Goal: Obtain resource: Obtain resource

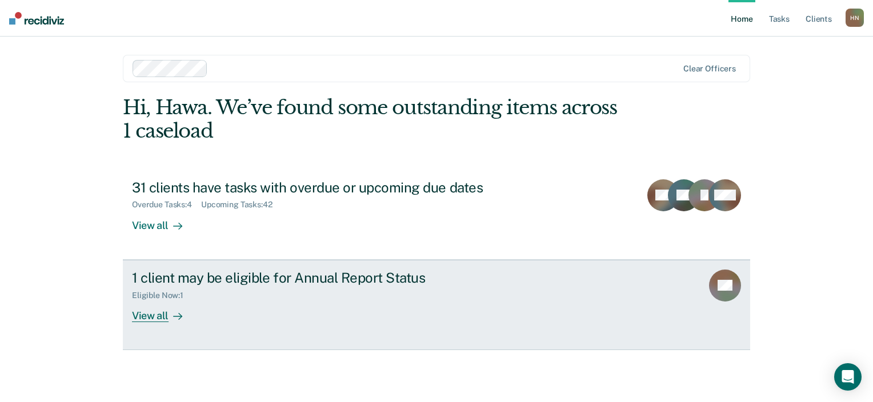
click at [158, 310] on div "View all" at bounding box center [164, 311] width 64 height 22
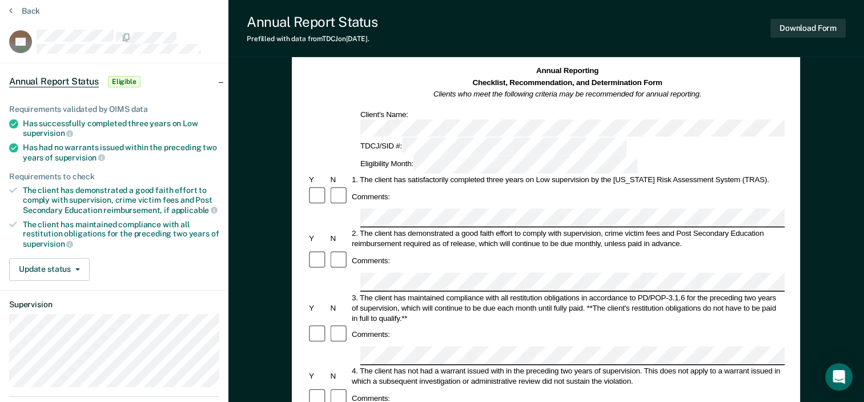
scroll to position [46, 0]
click at [804, 29] on button "Download Form" at bounding box center [808, 28] width 75 height 19
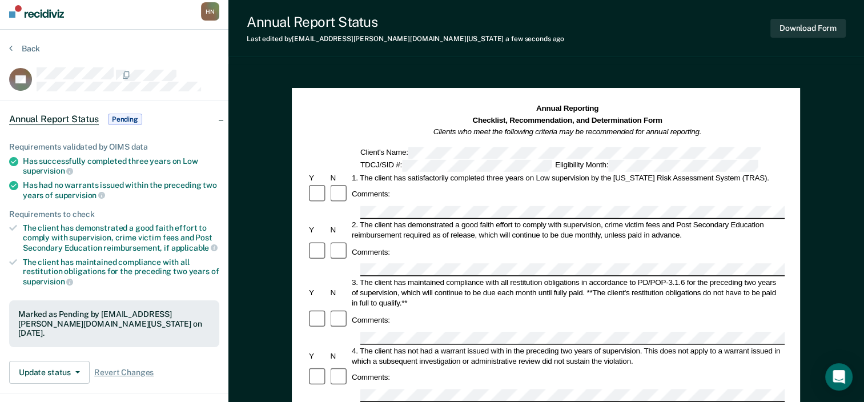
scroll to position [6, 0]
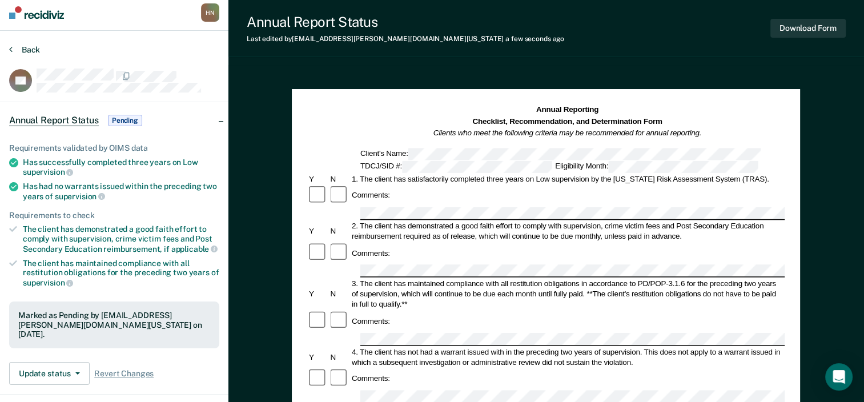
click at [26, 46] on button "Back" at bounding box center [24, 50] width 31 height 10
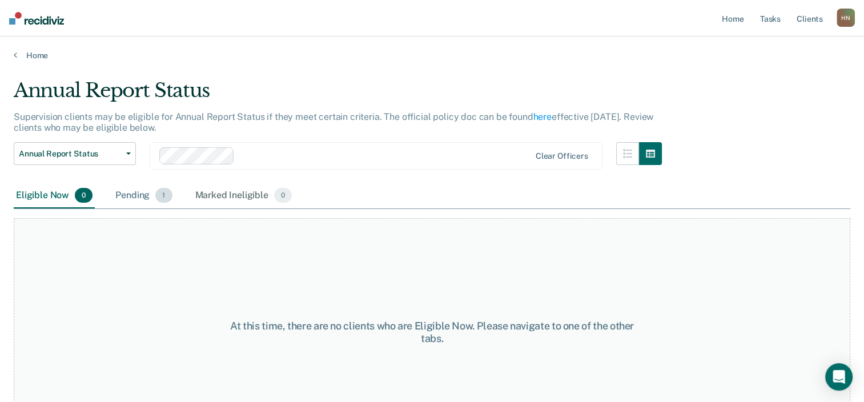
click at [135, 197] on div "Pending 1" at bounding box center [143, 195] width 61 height 25
